Goal: Task Accomplishment & Management: Complete application form

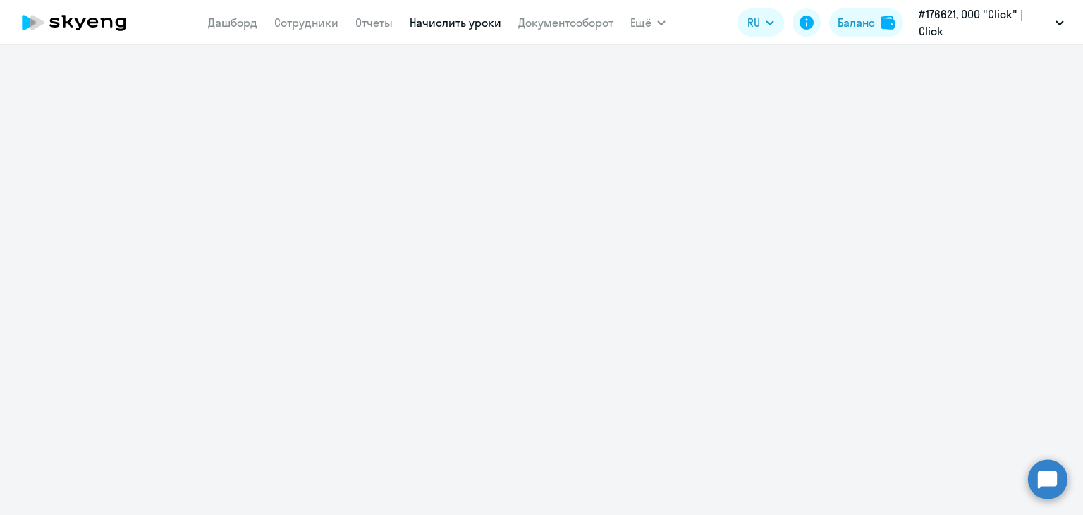
click at [460, 20] on link "Начислить уроки" at bounding box center [456, 23] width 92 height 14
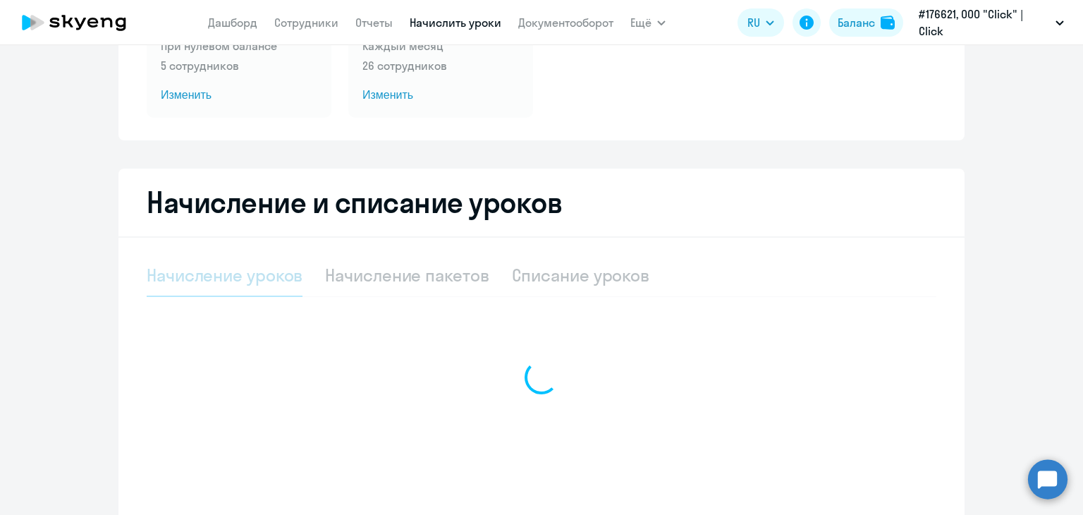
select select "10"
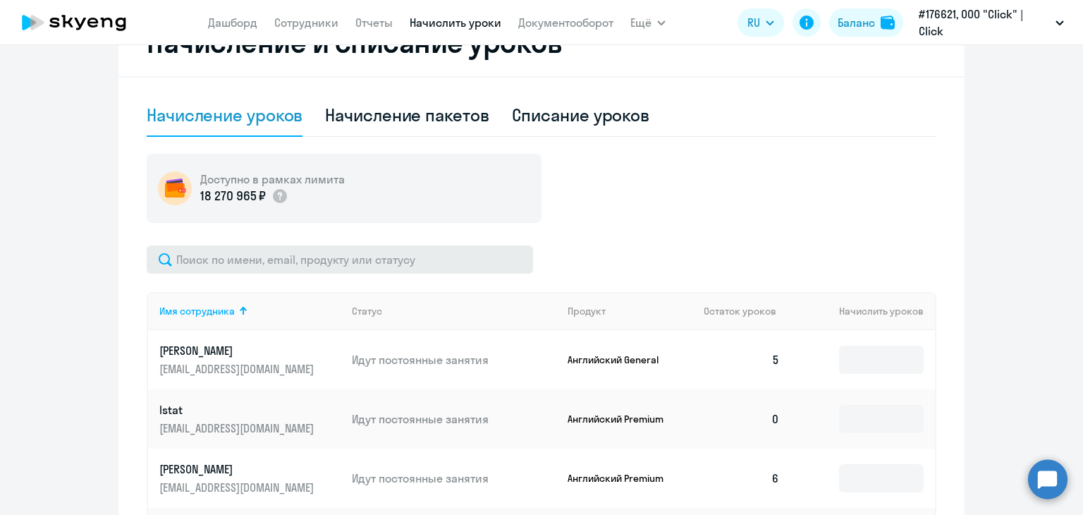
scroll to position [353, 0]
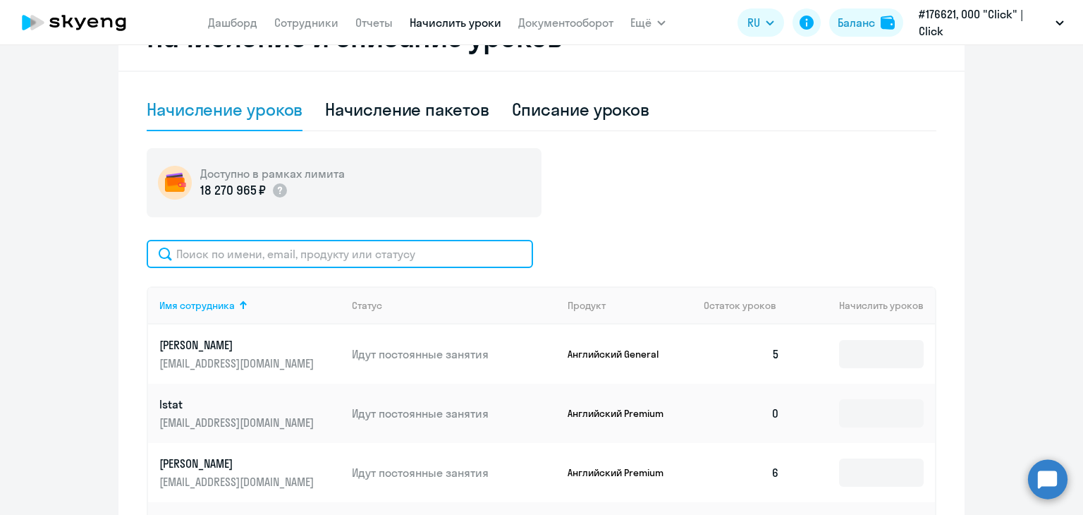
click at [265, 247] on input "text" at bounding box center [340, 254] width 386 height 28
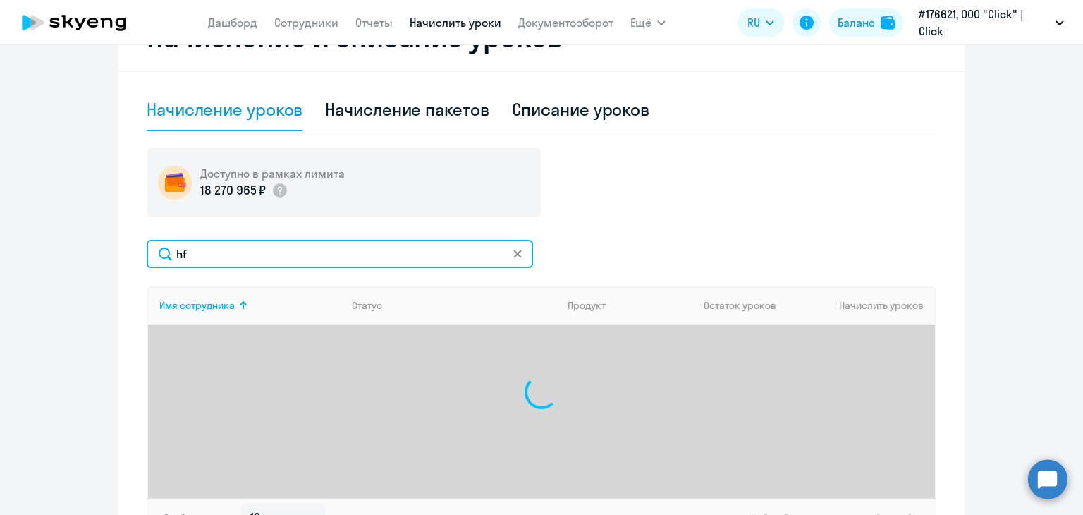
type input "h"
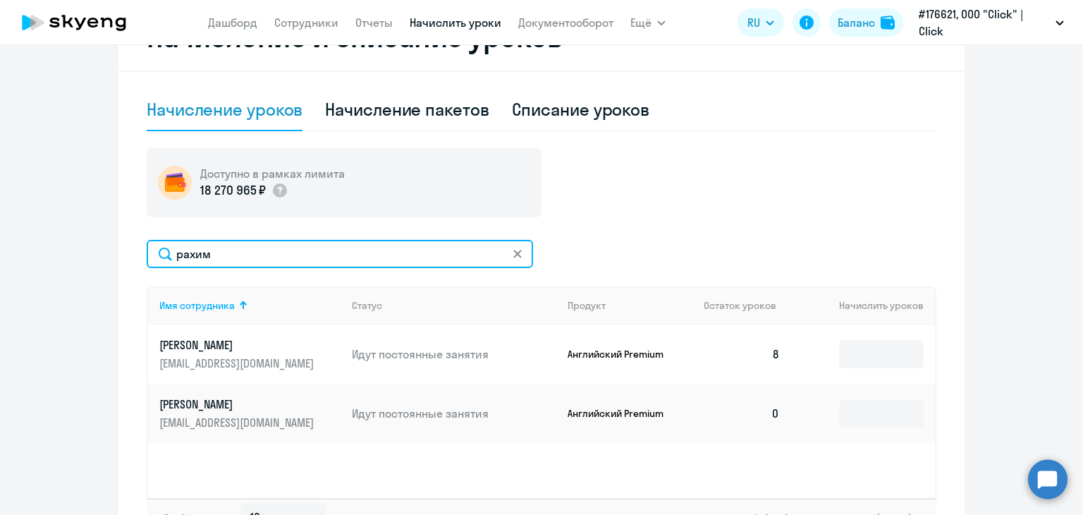
type input "рахим"
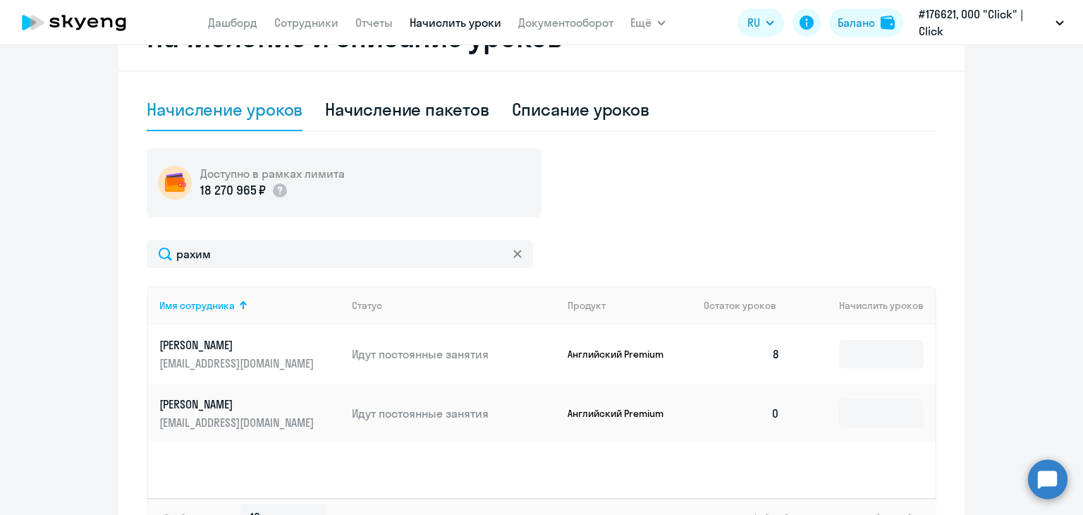
click at [309, 412] on link "[PERSON_NAME] [PERSON_NAME][EMAIL_ADDRESS][DOMAIN_NAME]" at bounding box center [249, 413] width 181 height 34
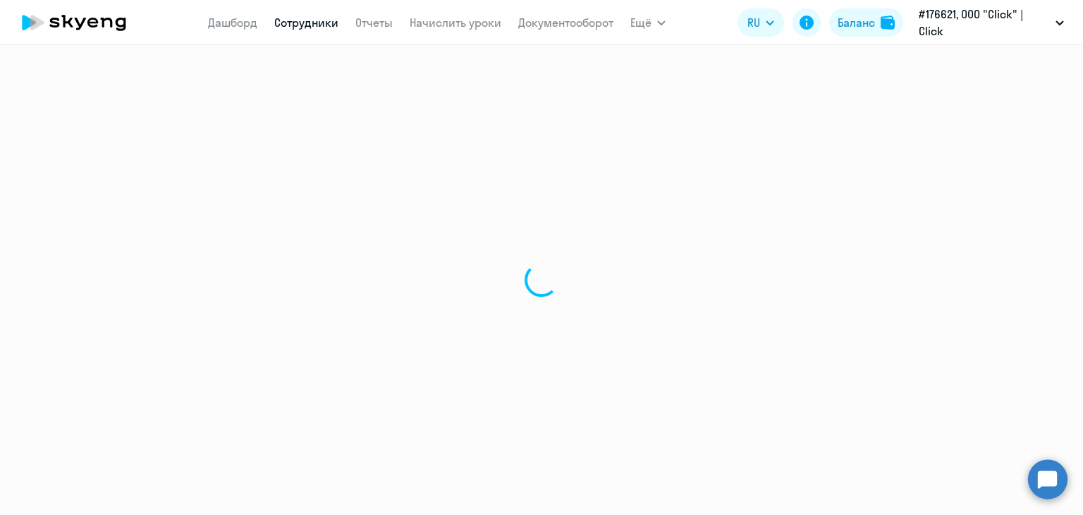
select select "english"
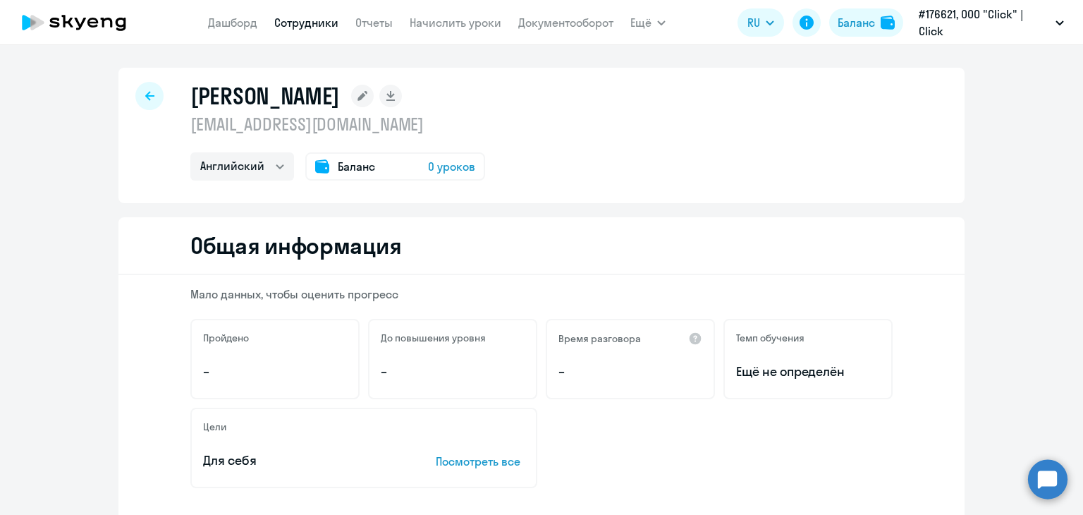
click at [411, 162] on div "Баланс 0 уроков" at bounding box center [395, 166] width 180 height 28
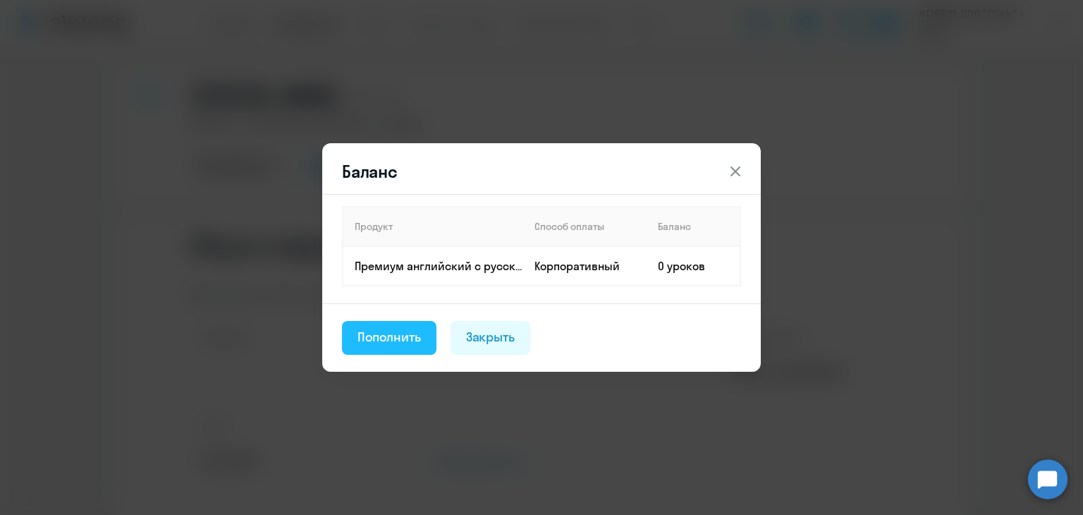
click at [407, 331] on div "Пополнить" at bounding box center [388, 337] width 63 height 18
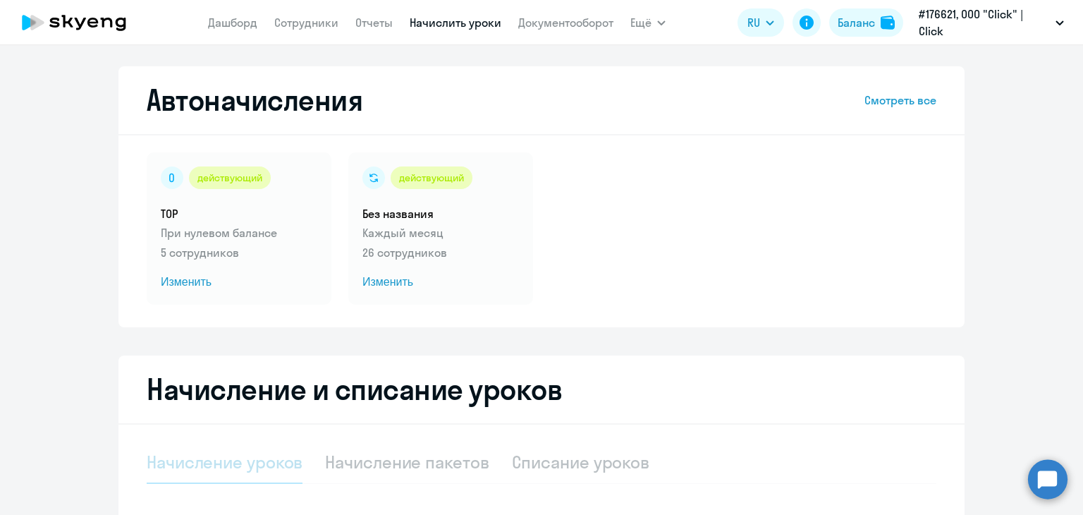
select select "10"
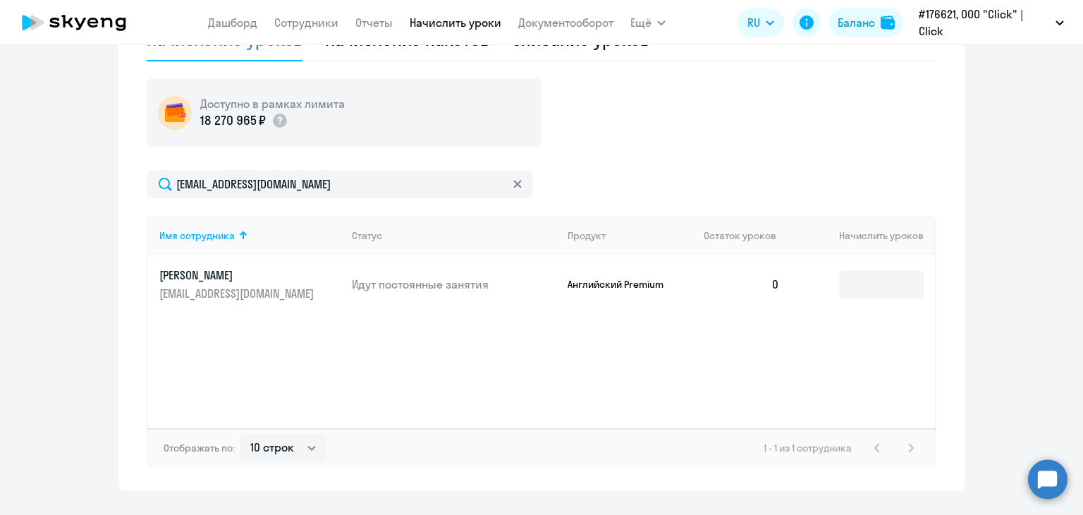
scroll to position [423, 0]
drag, startPoint x: 852, startPoint y: 266, endPoint x: 850, endPoint y: 285, distance: 19.2
click at [852, 266] on td at bounding box center [863, 283] width 144 height 59
click at [850, 288] on input at bounding box center [881, 283] width 85 height 28
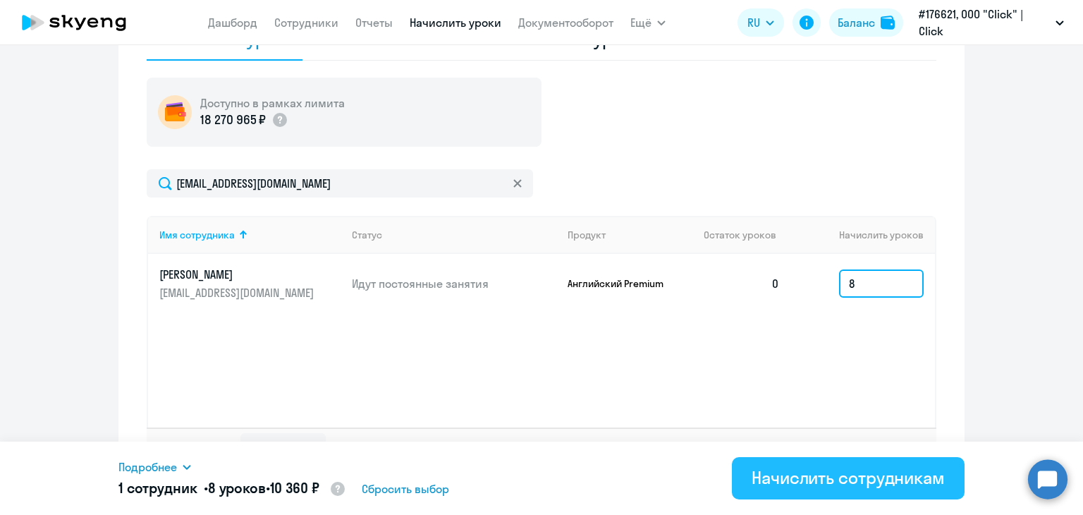
type input "8"
click at [788, 474] on div "Начислить сотрудникам" at bounding box center [848, 477] width 193 height 23
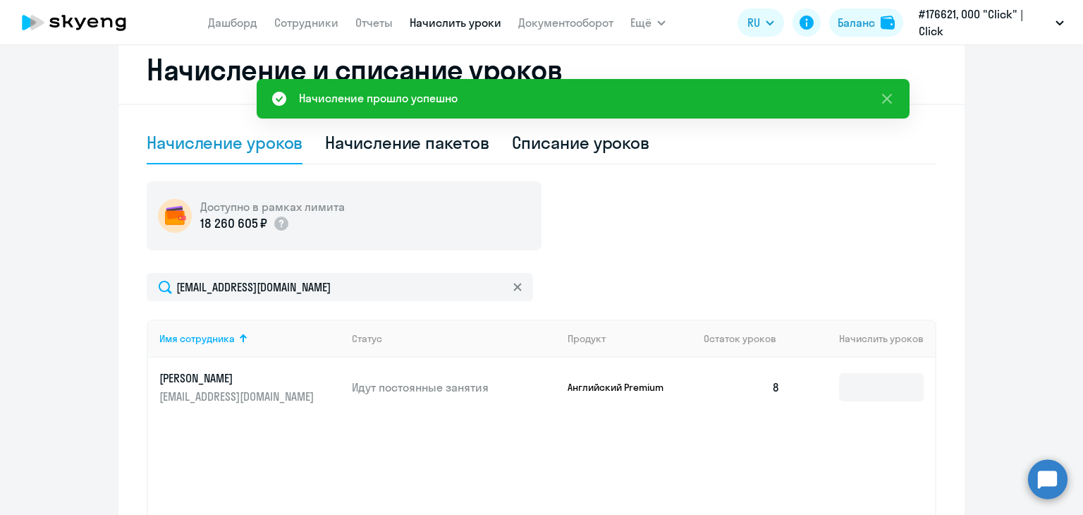
scroll to position [353, 0]
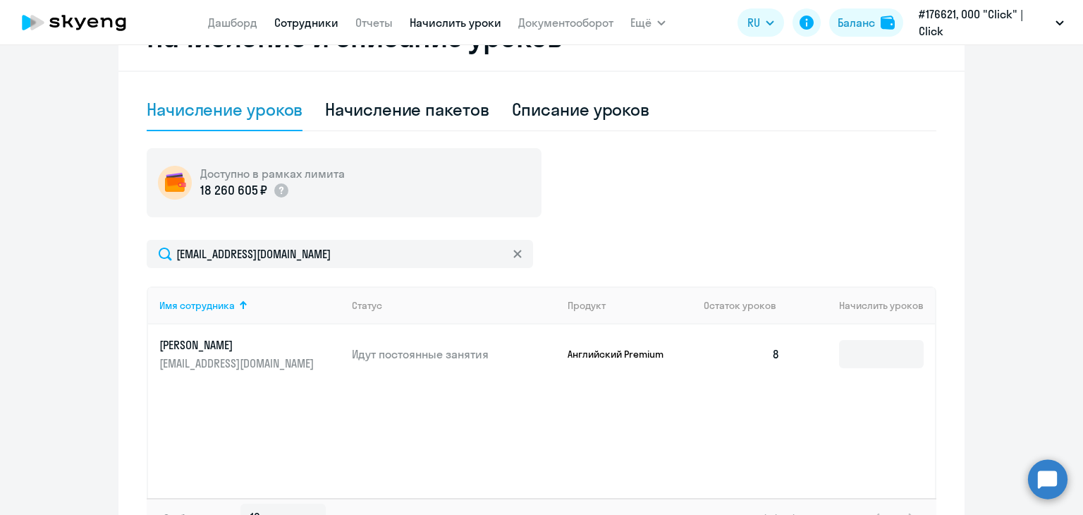
click at [299, 25] on link "Сотрудники" at bounding box center [306, 23] width 64 height 14
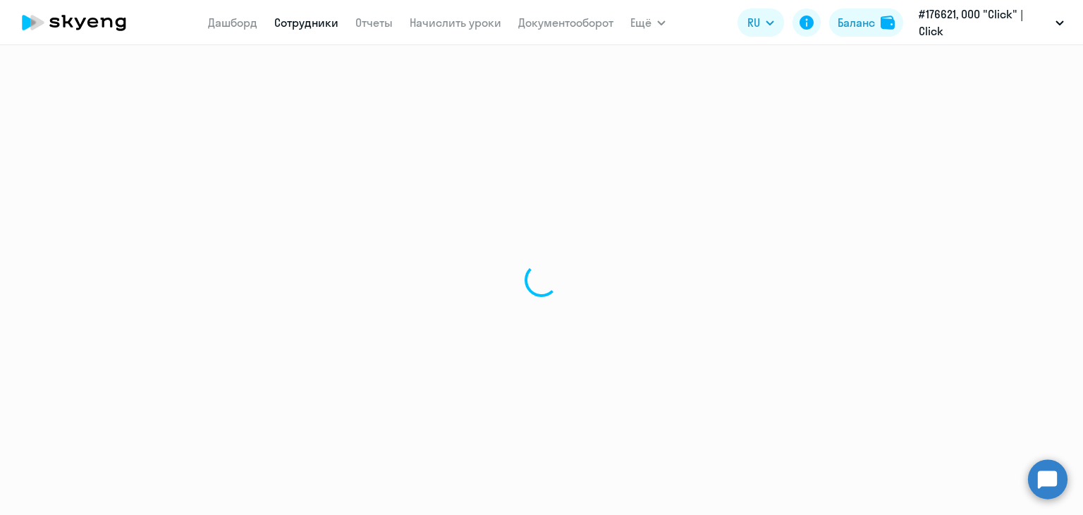
select select "30"
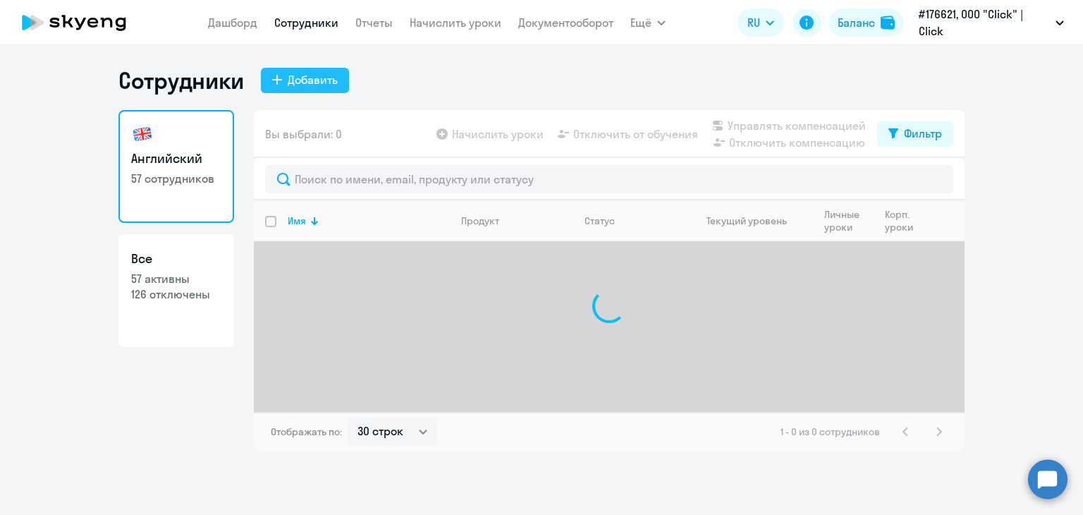
click at [278, 82] on icon at bounding box center [277, 80] width 10 height 10
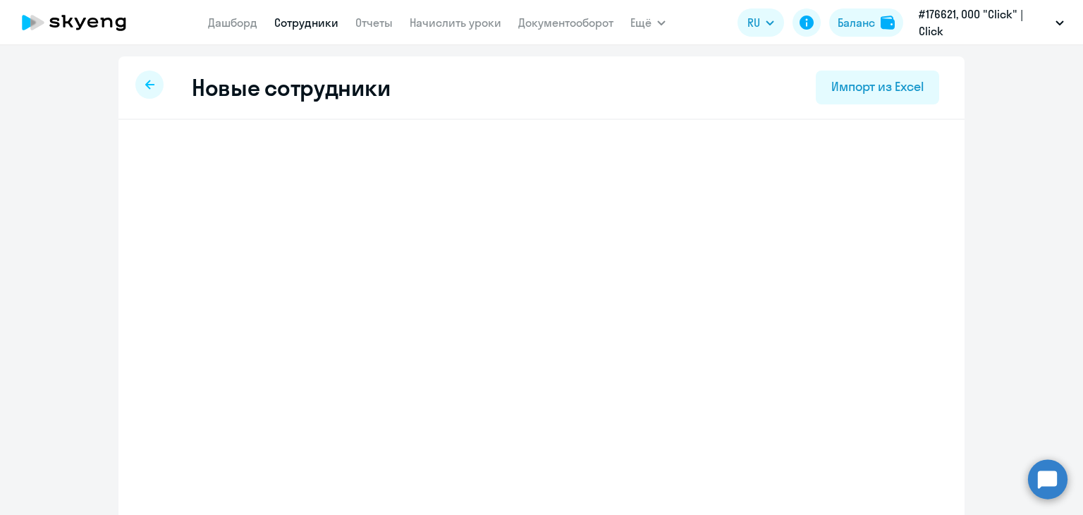
select select "english_adult_not_native_speaker"
select select "5"
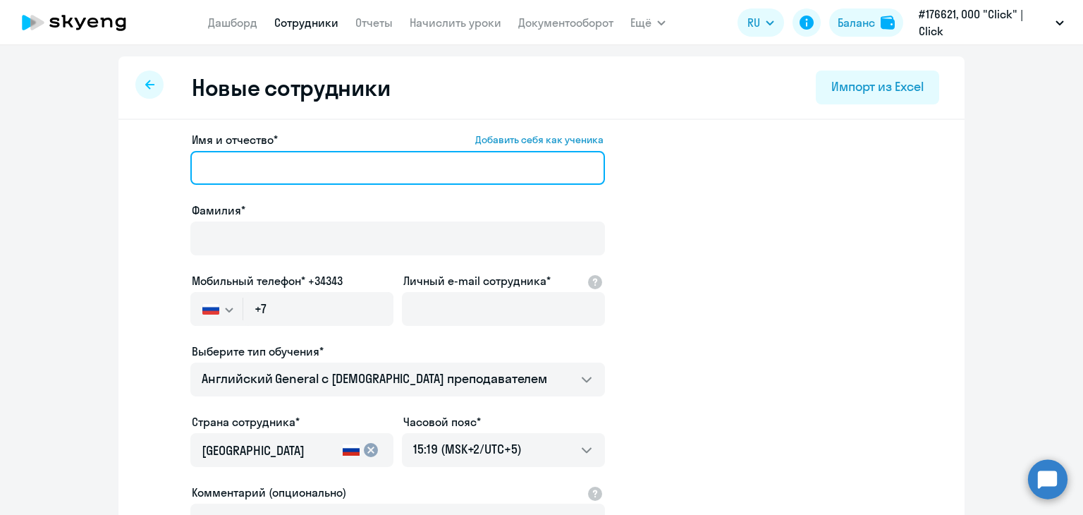
click at [238, 166] on input "Имя и отчество* Добавить себя как ученика" at bounding box center [397, 168] width 415 height 34
type input "[PERSON_NAME]"
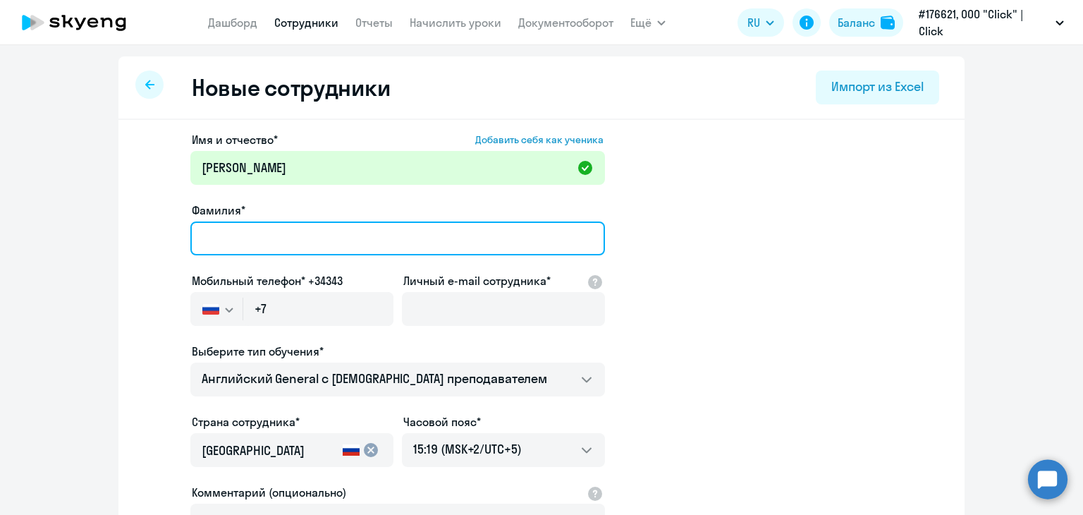
click at [333, 238] on input "Фамилия*" at bounding box center [397, 238] width 415 height 34
paste input "[PERSON_NAME]"
type input "[PERSON_NAME]"
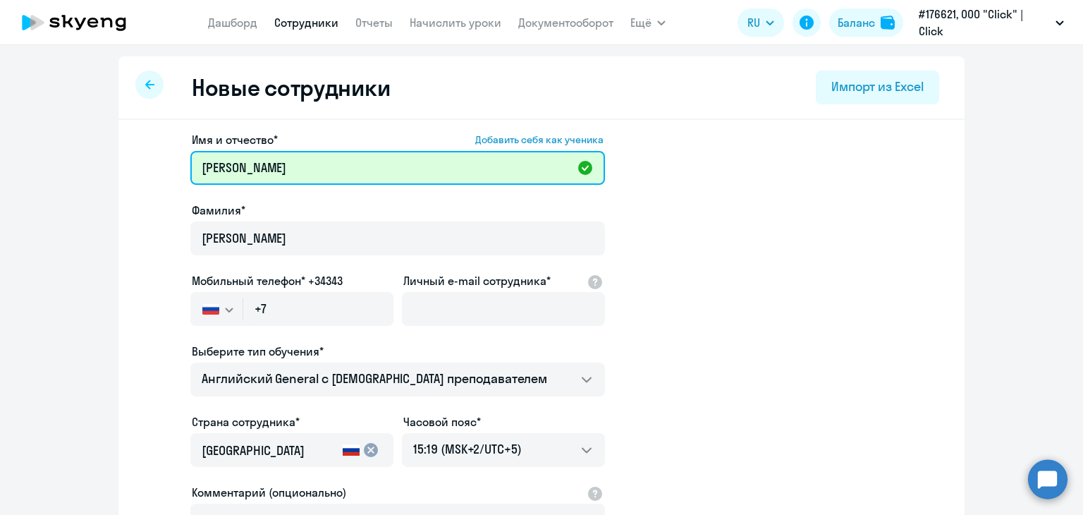
click at [243, 168] on input "[PERSON_NAME]" at bounding box center [397, 168] width 415 height 34
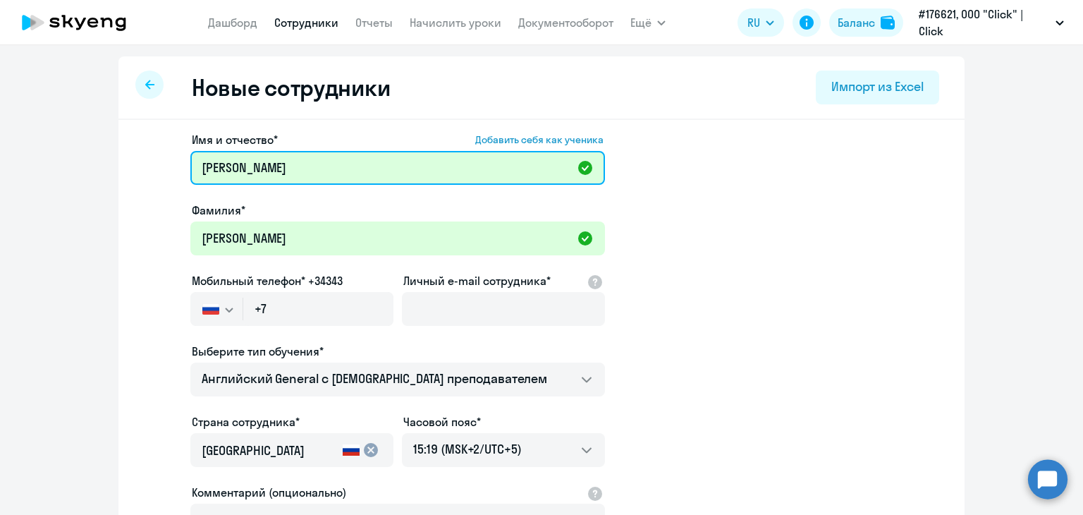
paste input "[PERSON_NAME]"
type input "[PERSON_NAME]"
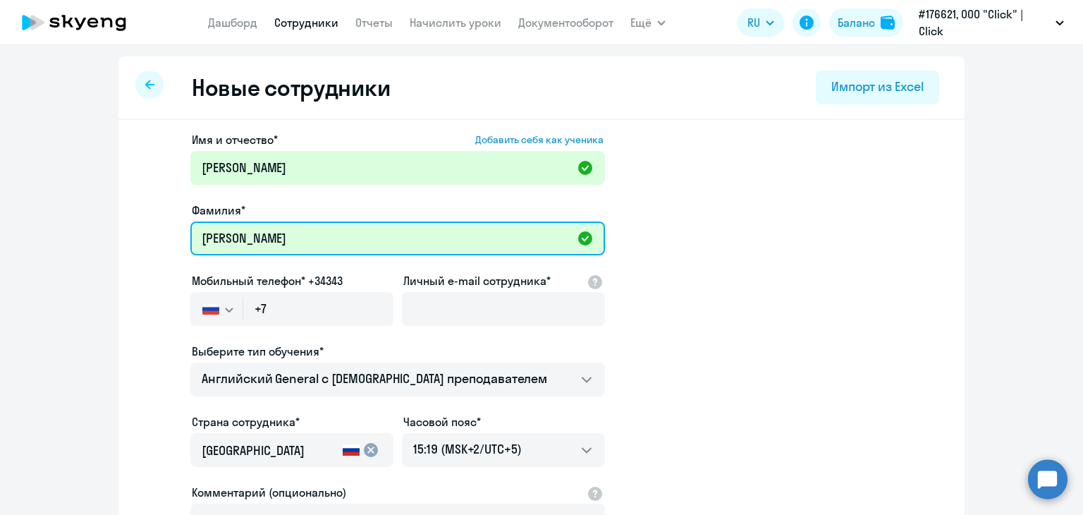
drag, startPoint x: 271, startPoint y: 226, endPoint x: 163, endPoint y: 231, distance: 108.7
click at [160, 232] on app-new-student-form "Имя и отчество* Добавить себя как ученика [PERSON_NAME] телефон* +34343 [GEOGRA…" at bounding box center [541, 382] width 801 height 503
type input "[PERSON_NAME]"
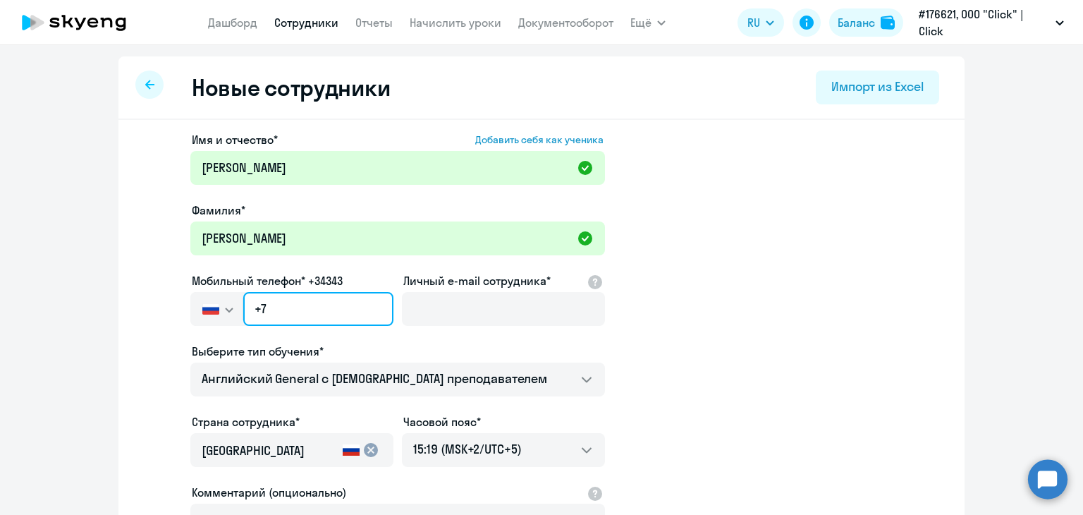
drag, startPoint x: 279, startPoint y: 306, endPoint x: 238, endPoint y: 306, distance: 40.9
click at [243, 306] on input "+7" at bounding box center [318, 309] width 150 height 34
paste input "[PHONE_NUMBER]"
type input "[PHONE_NUMBER]"
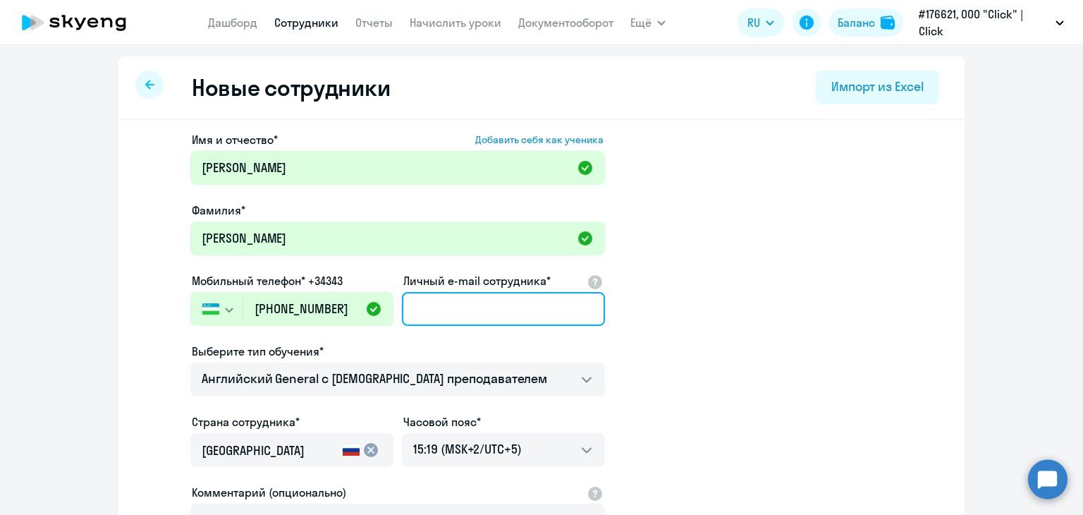
click at [479, 315] on input "Личный e-mail сотрудника*" at bounding box center [503, 309] width 203 height 34
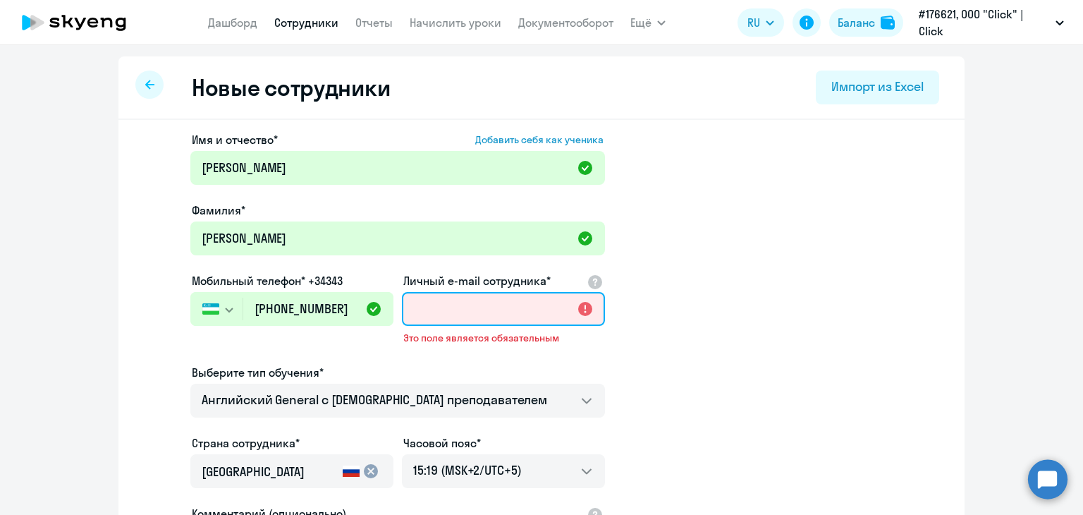
paste input "@Izbakiyev_Ilyas_Click"
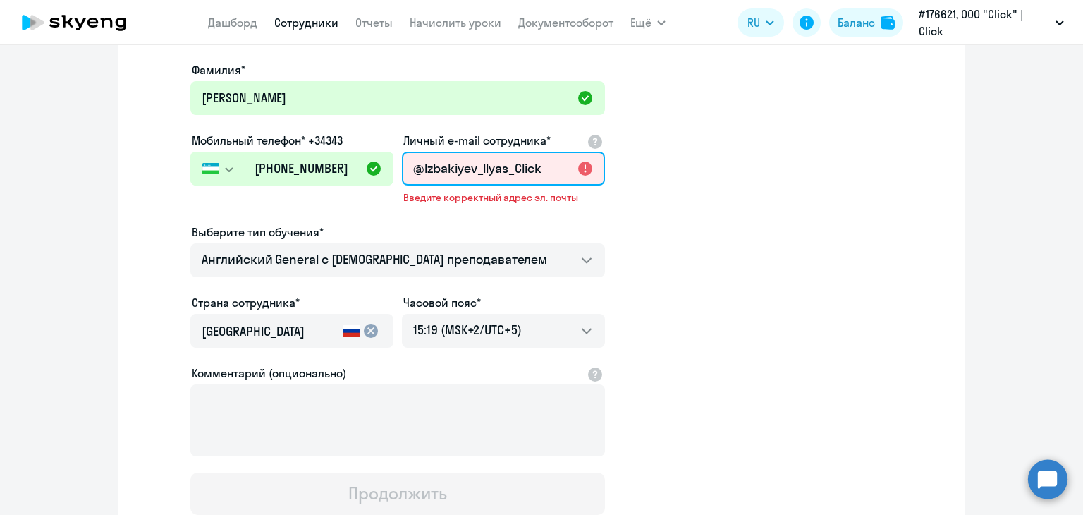
scroll to position [141, 0]
type input "@Izbakiyev_Ilyas_Click"
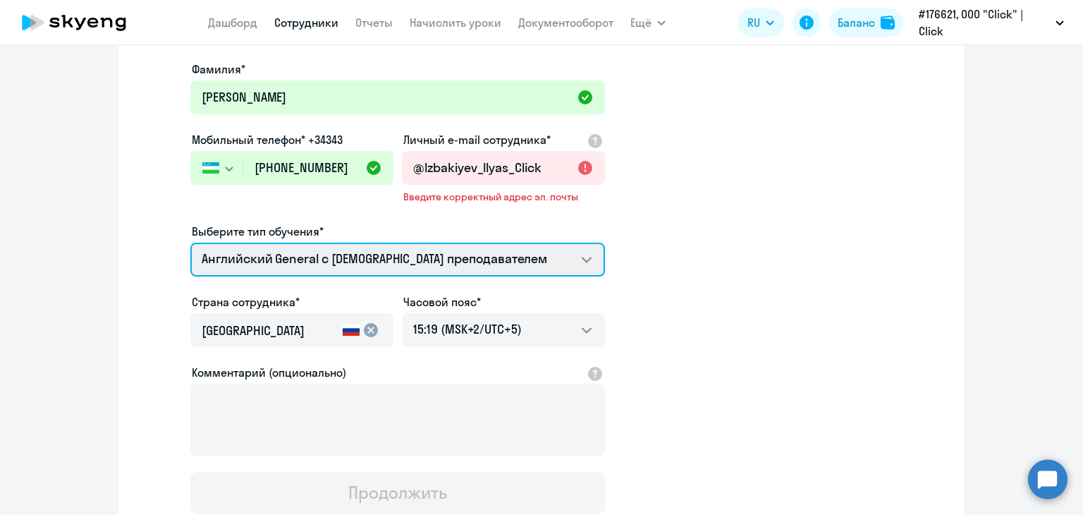
click at [454, 260] on select "Премиум английский с русскоговорящим преподавателем Английский General с [DEMOG…" at bounding box center [397, 260] width 415 height 34
select select "english_adult_not_native_speaker_premium"
click at [190, 243] on select "Премиум английский с русскоговорящим преподавателем Английский General с [DEMOG…" at bounding box center [397, 260] width 415 height 34
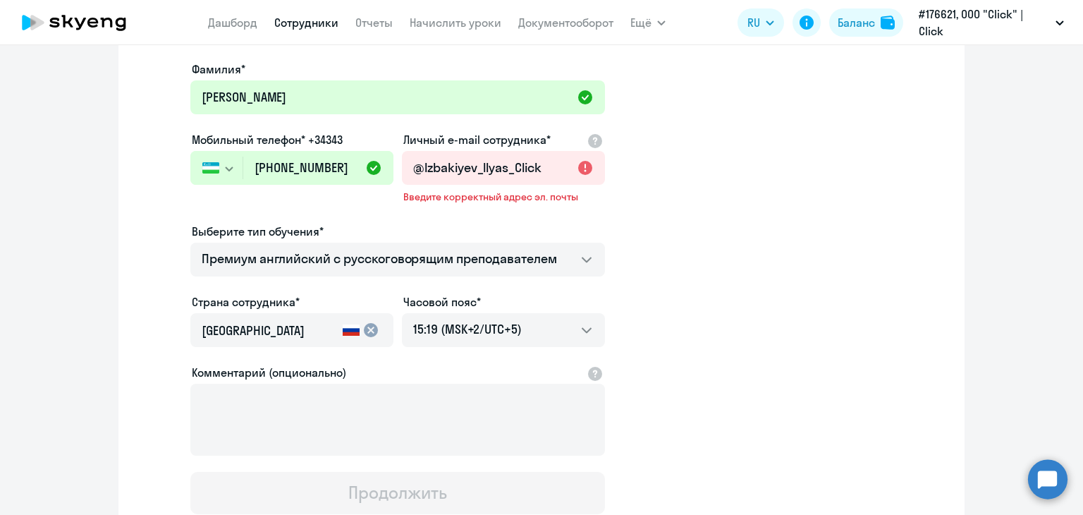
click at [365, 326] on mat-icon "cancel" at bounding box center [370, 329] width 17 height 17
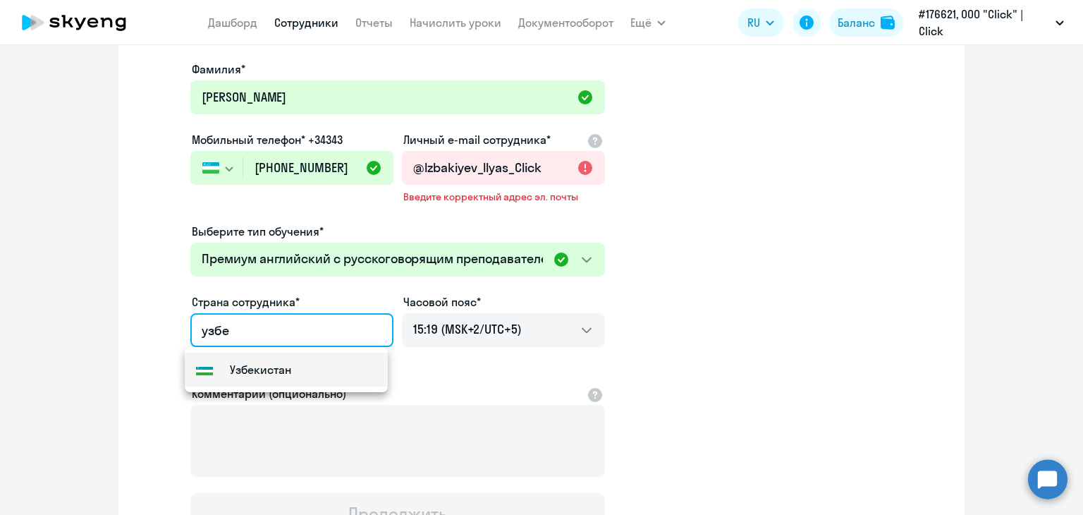
click at [302, 369] on mat-option "Узбекистан" at bounding box center [286, 370] width 203 height 34
type input "Узбекистан"
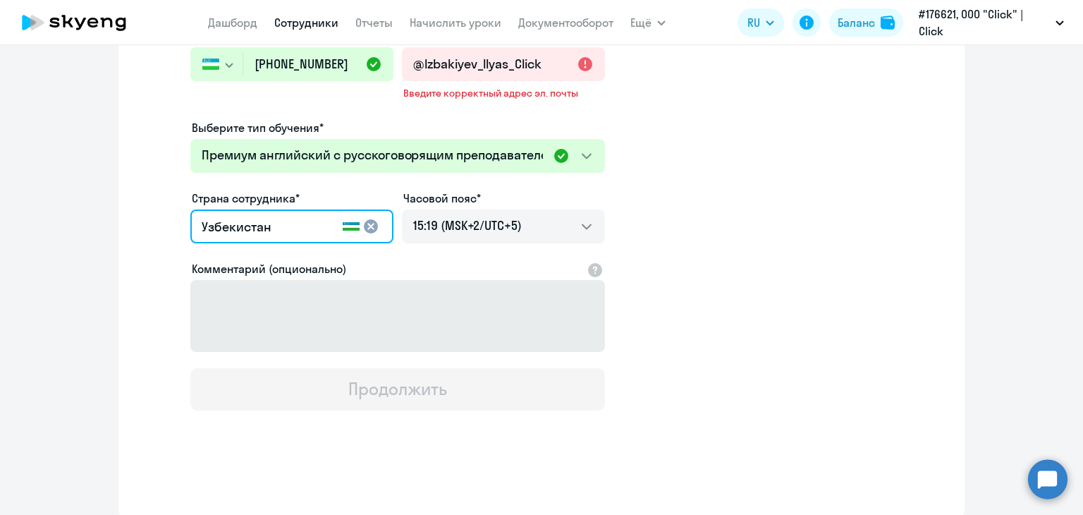
scroll to position [33, 0]
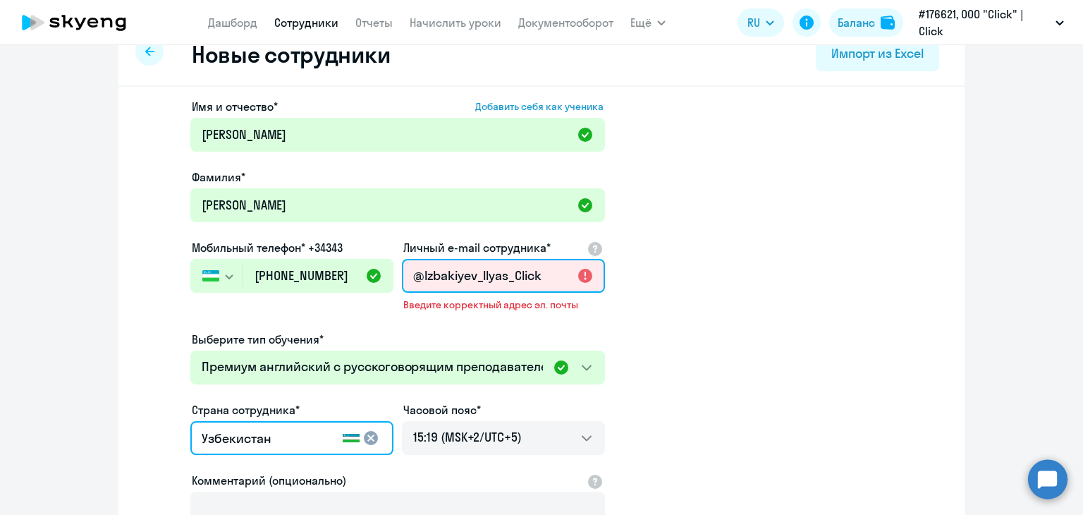
click at [546, 275] on input "@Izbakiyev_Ilyas_Click" at bounding box center [503, 276] width 203 height 34
drag, startPoint x: 505, startPoint y: 280, endPoint x: 381, endPoint y: 276, distance: 123.4
click at [381, 276] on div "Имя и отчество* Добавить себя как ученика [PERSON_NAME]* [PERSON_NAME] Мобильны…" at bounding box center [397, 360] width 415 height 524
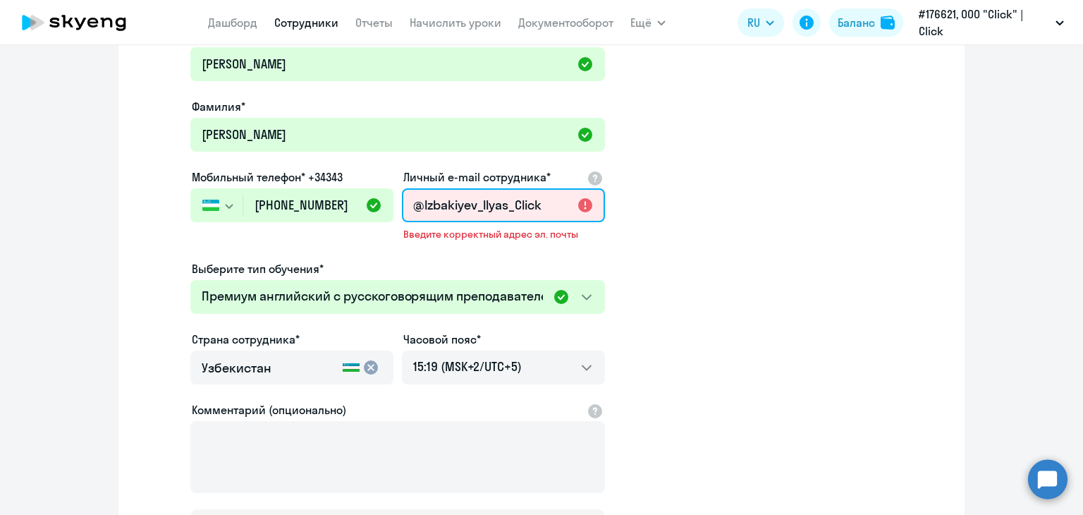
drag, startPoint x: 556, startPoint y: 207, endPoint x: 341, endPoint y: 192, distance: 214.8
click at [341, 192] on div "Имя и отчество* Добавить себя как ученика [PERSON_NAME]* [PERSON_NAME] Мобильны…" at bounding box center [397, 289] width 415 height 524
paste input "[EMAIL_ADDRESS][DOMAIN_NAME]"
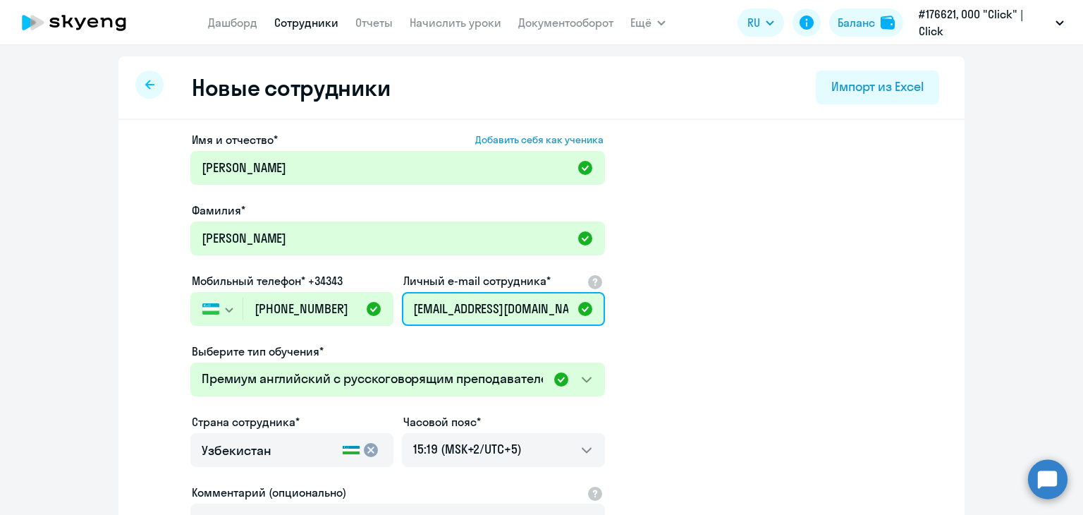
scroll to position [223, 0]
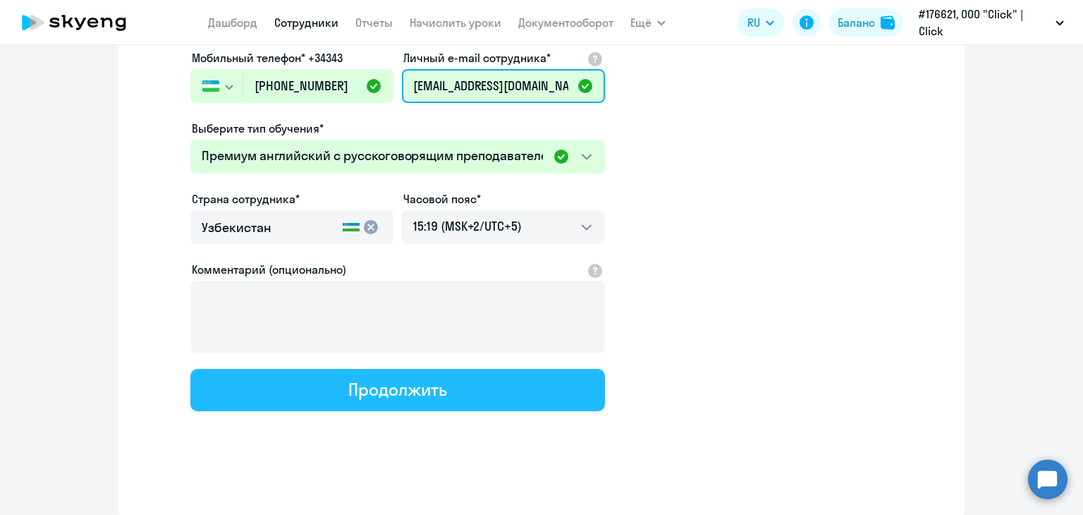
type input "[EMAIL_ADDRESS][DOMAIN_NAME]"
click at [387, 390] on div "Продолжить" at bounding box center [397, 389] width 98 height 23
select select "english_adult_not_native_speaker_premium"
select select "5"
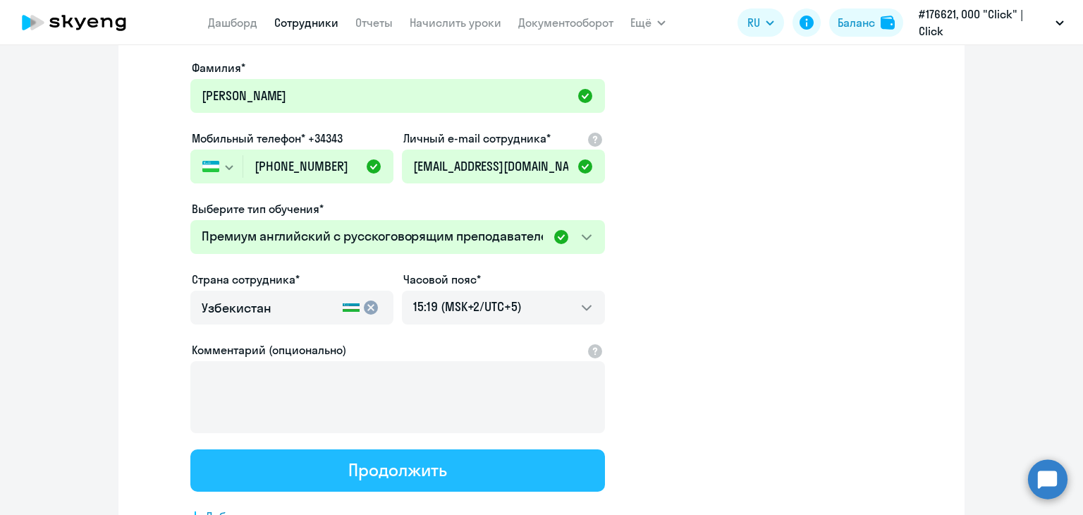
scroll to position [0, 0]
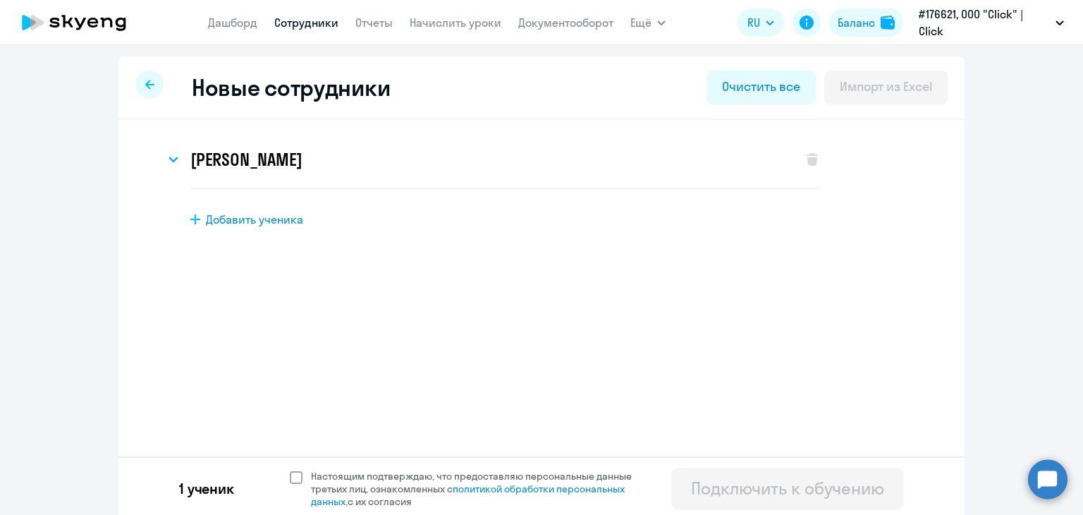
click at [290, 475] on span at bounding box center [296, 477] width 13 height 13
click at [289, 470] on input "Настоящим подтверждаю, что предоставляю персональные данные третьих лиц, ознако…" at bounding box center [289, 469] width 1 height 1
checkbox input "true"
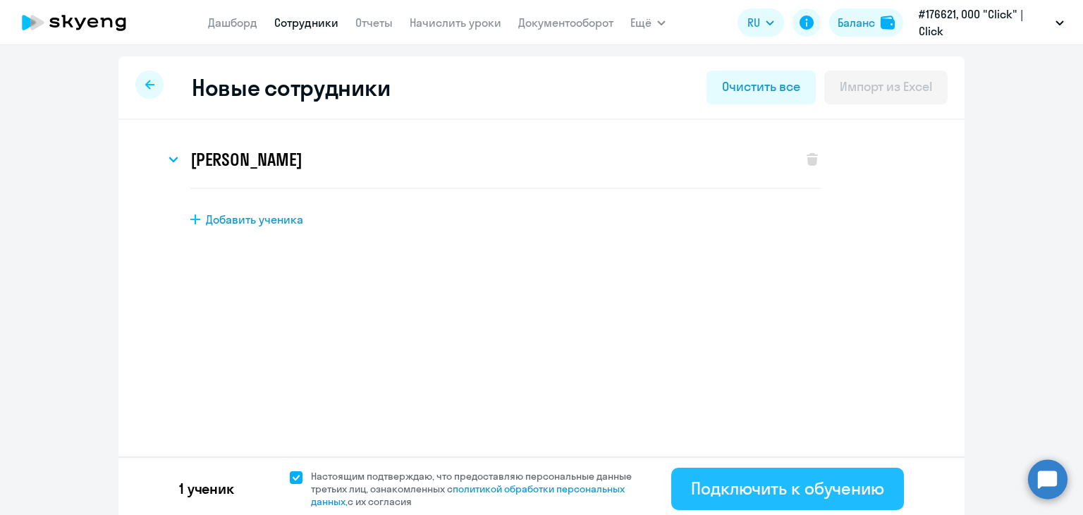
click at [733, 489] on div "Подключить к обучению" at bounding box center [787, 488] width 193 height 23
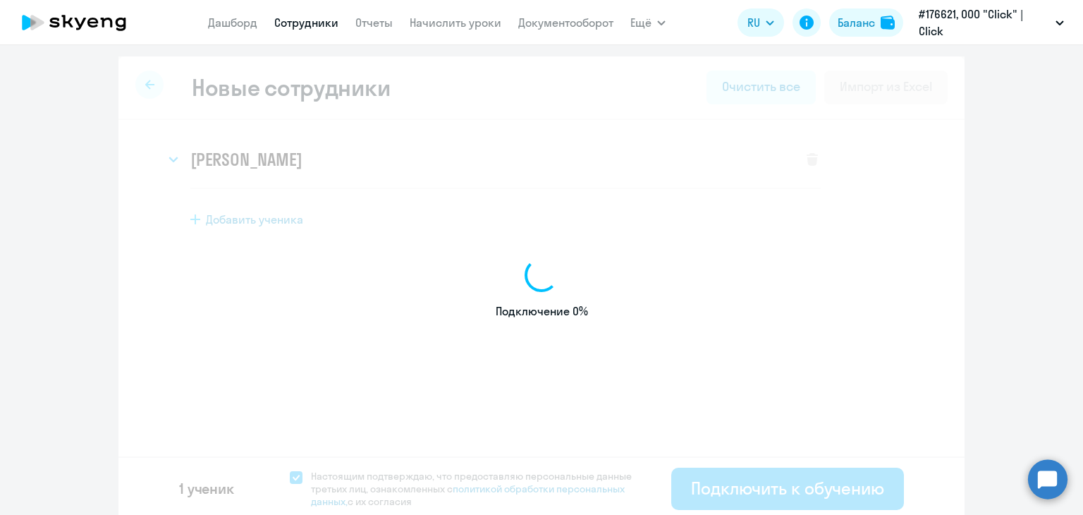
select select "english_adult_not_native_speaker"
select select "5"
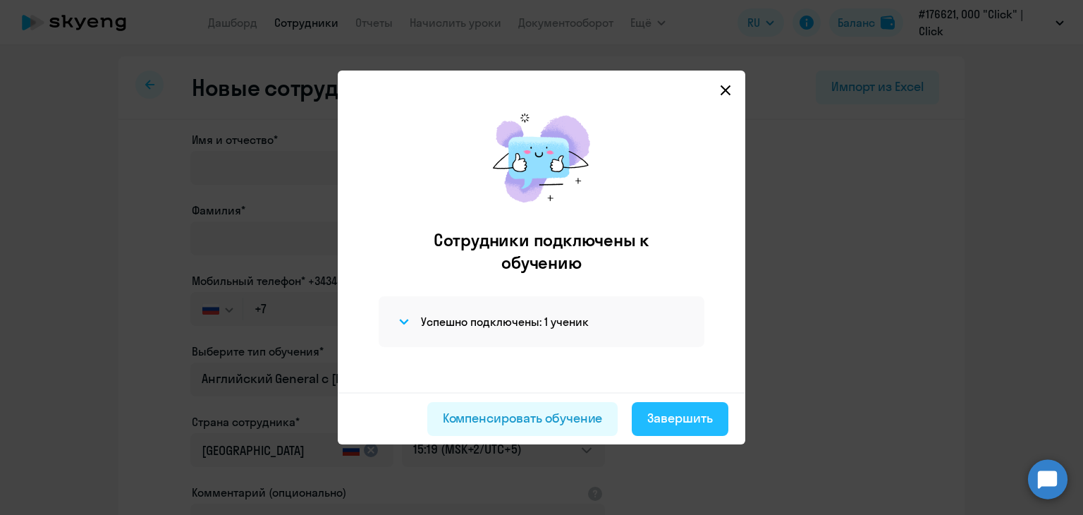
click at [691, 418] on div "Завершить" at bounding box center [680, 418] width 66 height 18
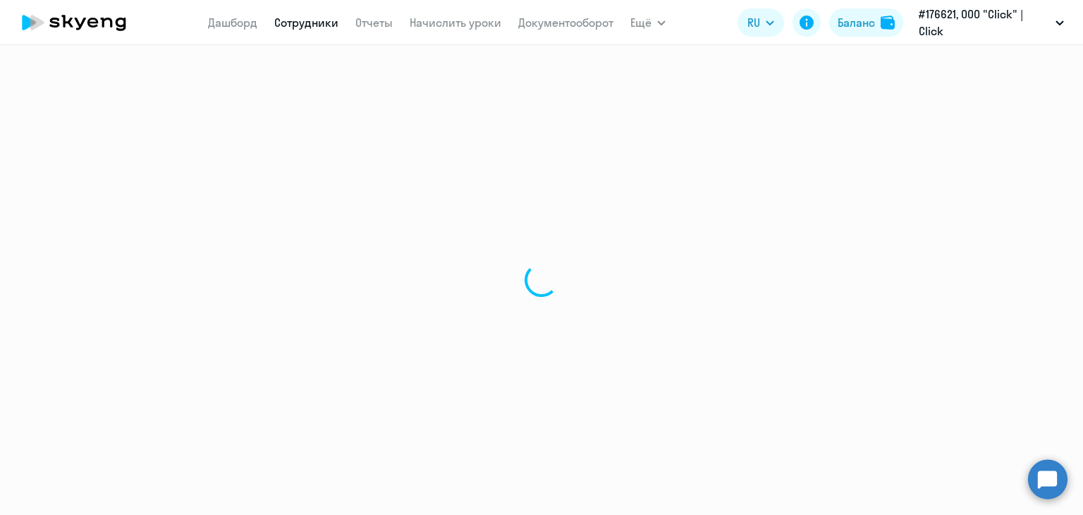
select select "30"
